Goal: Transaction & Acquisition: Purchase product/service

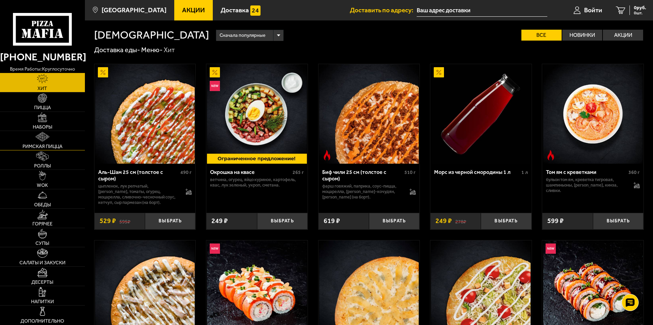
click at [39, 145] on span "Римская пицца" at bounding box center [43, 146] width 40 height 5
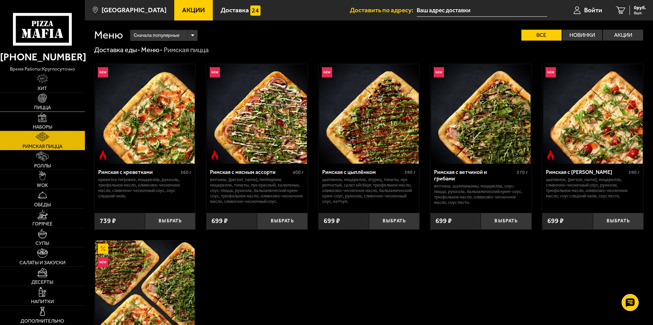
click at [39, 104] on link "Пицца" at bounding box center [42, 101] width 85 height 19
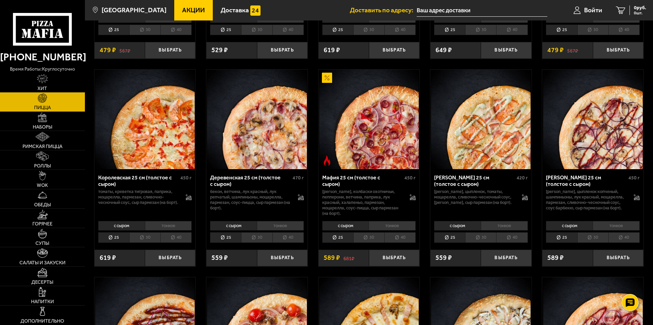
scroll to position [614, 0]
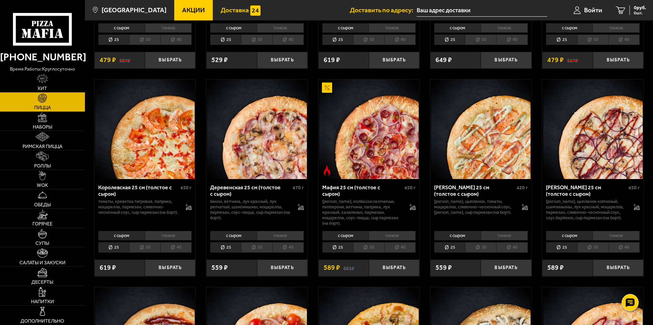
click at [223, 10] on span "Доставка" at bounding box center [235, 10] width 28 height 6
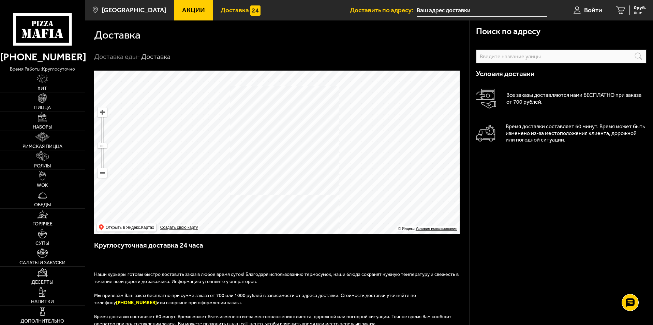
click at [0, 0] on input "text" at bounding box center [0, 0] width 0 height 0
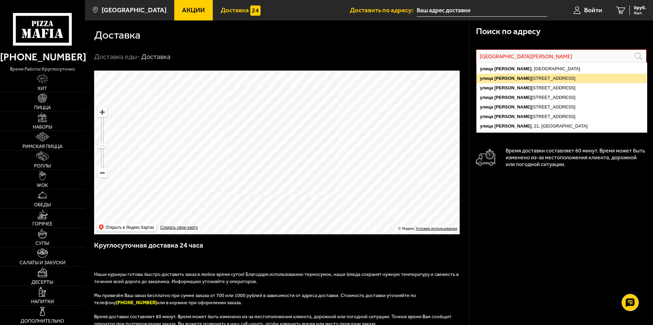
click at [510, 77] on ymaps "[PERSON_NAME]" at bounding box center [513, 78] width 37 height 5
type input "[STREET_ADDRESS][PERSON_NAME]"
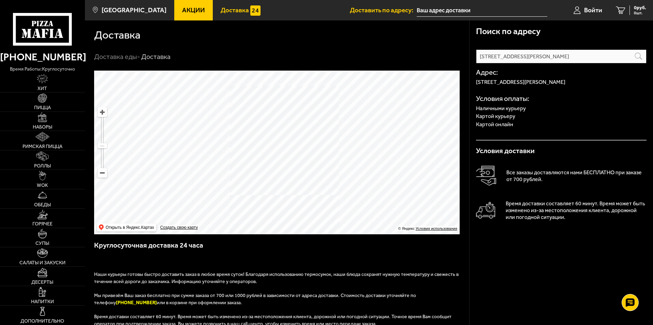
click at [433, 10] on input "text" at bounding box center [482, 10] width 131 height 13
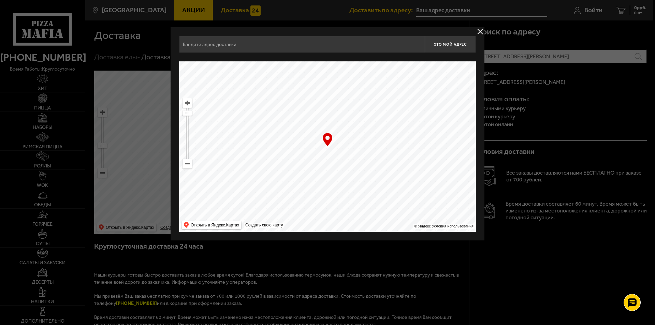
drag, startPoint x: 368, startPoint y: 164, endPoint x: 362, endPoint y: 287, distance: 122.6
click at [362, 287] on main "[GEOGRAPHIC_DATA] Все Акции Доставка Личный кабинет Акции Доставка Доставить по…" at bounding box center [369, 258] width 568 height 517
drag, startPoint x: 438, startPoint y: 107, endPoint x: 144, endPoint y: 257, distance: 330.8
click at [144, 257] on main "[GEOGRAPHIC_DATA] Все Акции Доставка Личный кабинет Акции Доставка Доставить по…" at bounding box center [369, 258] width 568 height 517
drag, startPoint x: 418, startPoint y: 113, endPoint x: 390, endPoint y: 205, distance: 96.3
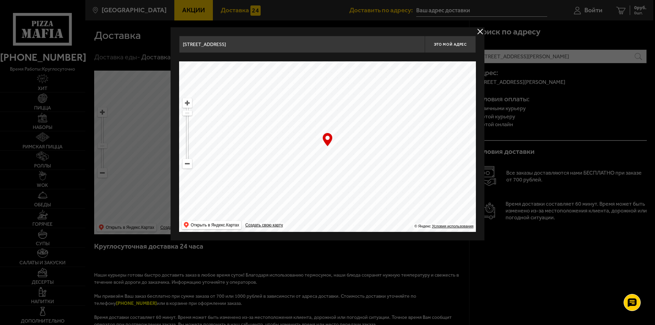
click at [339, 306] on main "[GEOGRAPHIC_DATA] Все Акции Доставка Личный кабинет Акции Доставка Доставить по…" at bounding box center [369, 258] width 568 height 517
drag, startPoint x: 447, startPoint y: 114, endPoint x: 239, endPoint y: 280, distance: 266.1
click at [239, 280] on main "[GEOGRAPHIC_DATA] Все Акции Доставка Личный кабинет Акции Доставка Доставить по…" at bounding box center [369, 258] width 568 height 517
drag, startPoint x: 430, startPoint y: 115, endPoint x: 278, endPoint y: 224, distance: 187.1
click at [278, 224] on ymaps "… © Яндекс Условия использования Открыть в Яндекс.Картах Создать свою карту" at bounding box center [327, 146] width 297 height 171
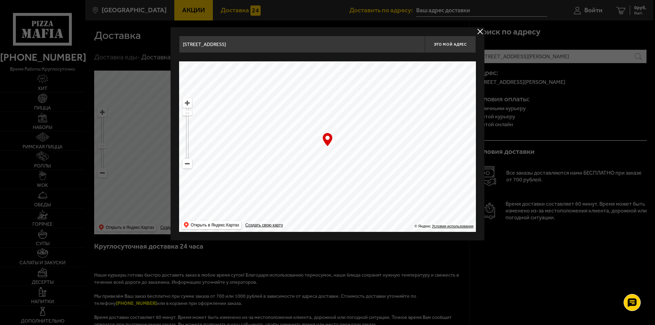
drag, startPoint x: 451, startPoint y: 151, endPoint x: 372, endPoint y: 55, distance: 124.1
click at [372, 55] on div "[STREET_ADDRESS] Это мой адрес Найдите адрес перетащив карту … © Яндекс Условия…" at bounding box center [327, 134] width 297 height 196
drag, startPoint x: 412, startPoint y: 124, endPoint x: 354, endPoint y: 175, distance: 76.9
click at [354, 175] on ymaps at bounding box center [327, 146] width 297 height 171
click at [410, 122] on ymaps at bounding box center [327, 146] width 297 height 171
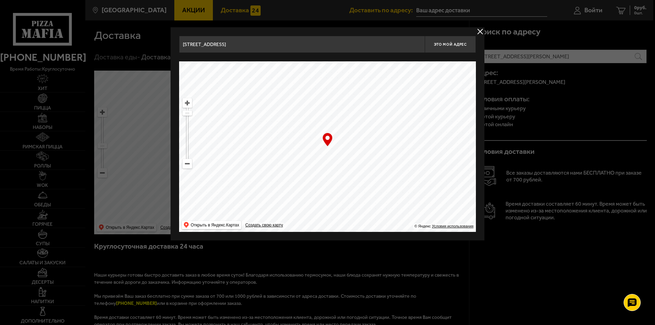
click at [410, 122] on ymaps at bounding box center [327, 146] width 297 height 171
type input "[STREET_ADDRESS][PERSON_NAME]"
click at [327, 140] on div "… © Яндекс Условия использования Открыть в Яндекс.Картах Создать свою карту" at bounding box center [327, 146] width 297 height 171
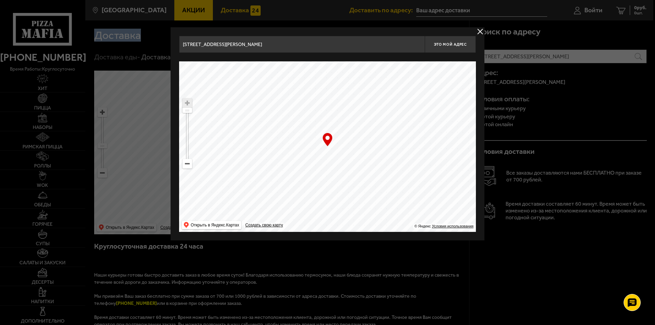
click at [480, 30] on button "delivery type" at bounding box center [480, 31] width 9 height 9
